Goal: Navigation & Orientation: Find specific page/section

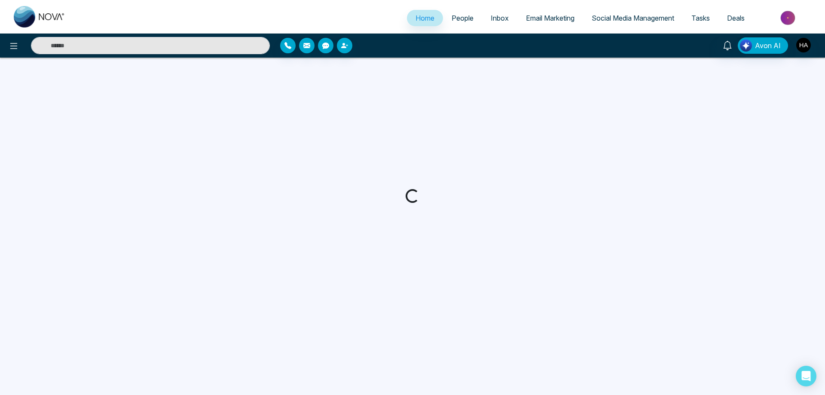
select select "*"
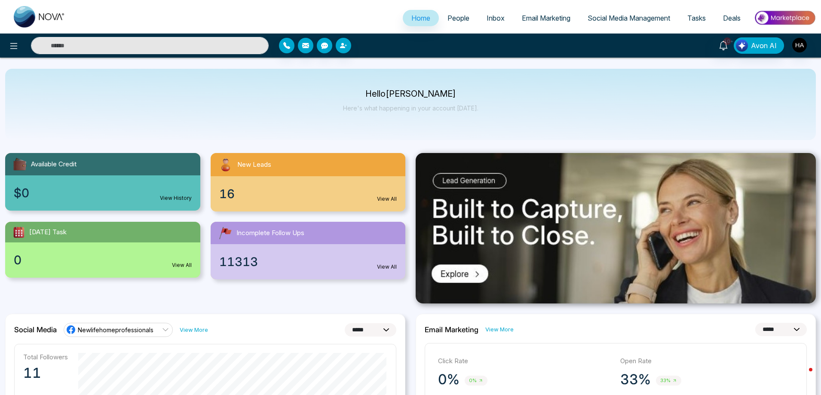
click at [259, 187] on div "16 View All" at bounding box center [308, 193] width 195 height 35
